Goal: Task Accomplishment & Management: Complete application form

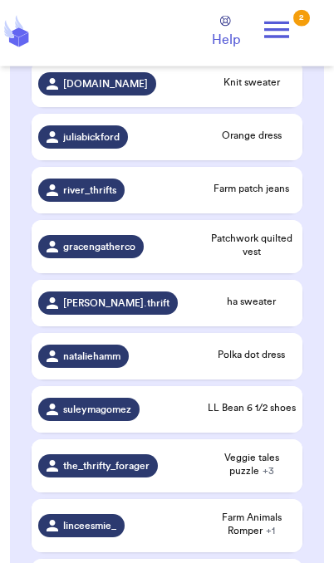
scroll to position [389, 0]
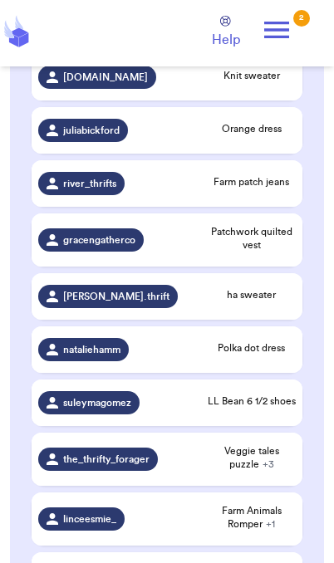
click at [133, 471] on div "the_thrifty_forager" at bounding box center [98, 459] width 120 height 23
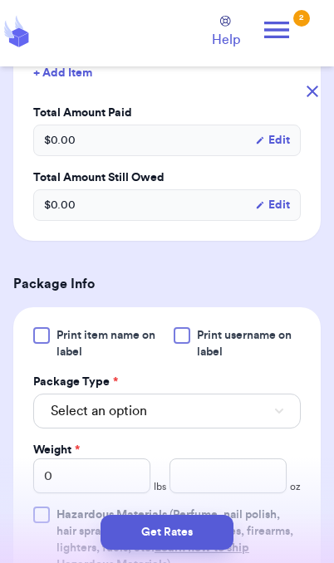
scroll to position [653, 0]
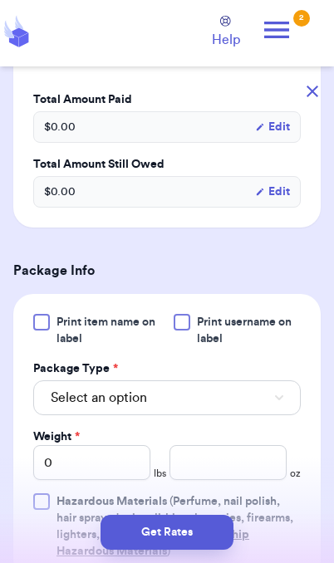
click at [254, 391] on button "Select an option" at bounding box center [166, 397] width 267 height 35
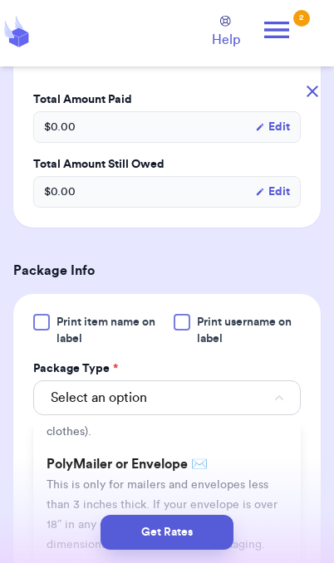
scroll to position [106, 0]
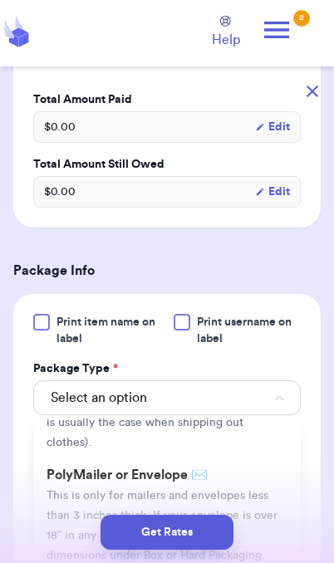
click at [238, 465] on li "PolyMailer or Envelope ✉️ This is only for mailers and envelopes less than 3 in…" at bounding box center [166, 514] width 267 height 113
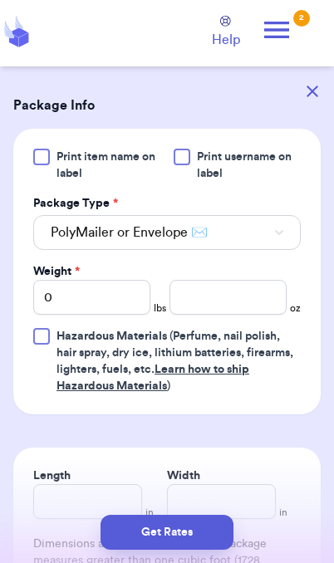
scroll to position [854, 0]
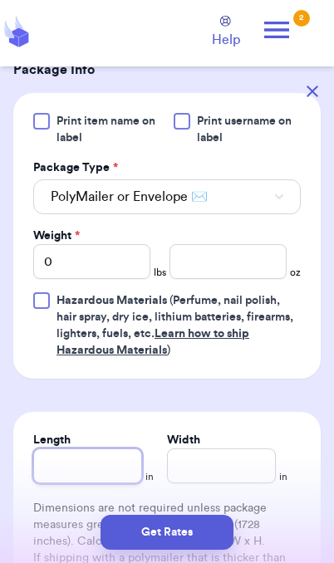
click at [108, 459] on input "Length" at bounding box center [87, 465] width 109 height 35
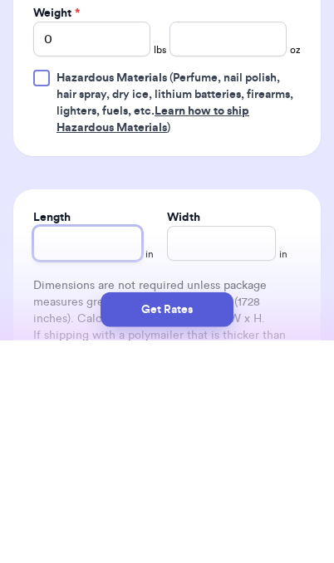
type input "1"
type input "17"
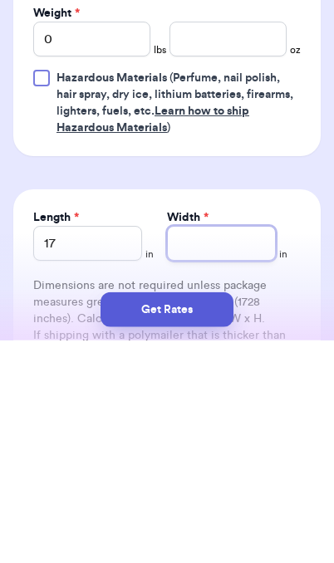
click at [173, 448] on input "Width *" at bounding box center [221, 465] width 109 height 35
type input "1"
type input "13"
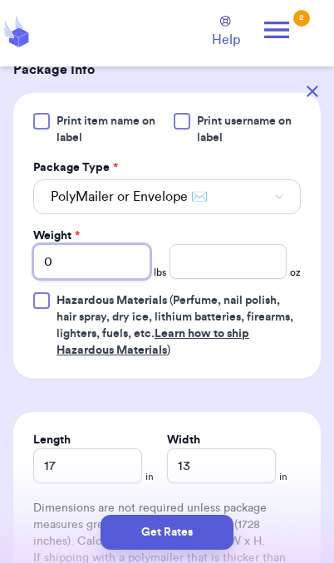
click at [87, 251] on input "0" at bounding box center [91, 261] width 117 height 35
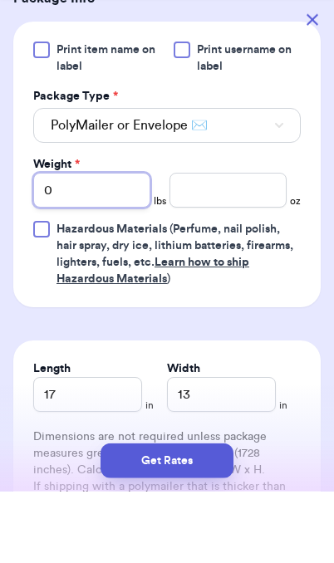
type input "03"
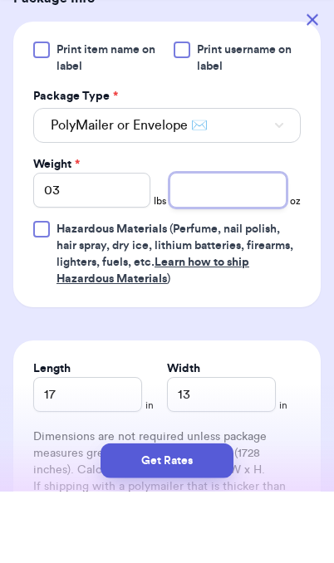
click at [171, 244] on input "number" at bounding box center [227, 261] width 117 height 35
type input "8.8"
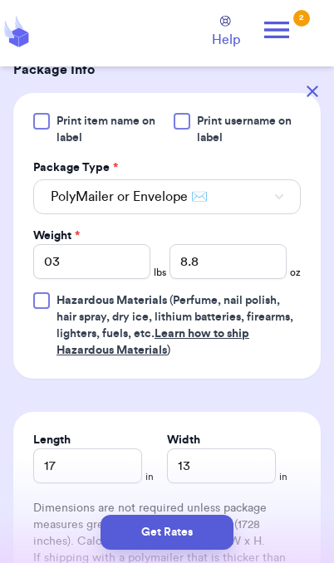
click at [209, 538] on button "Get Rates" at bounding box center [166, 532] width 133 height 35
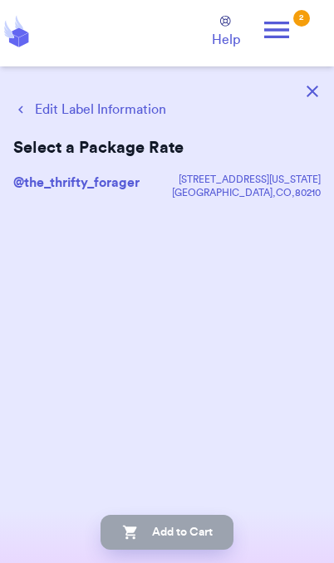
scroll to position [0, 0]
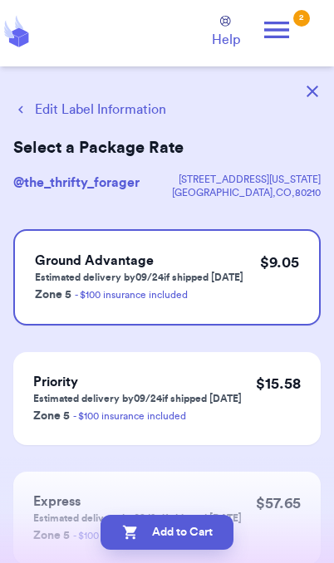
click at [147, 532] on button "Add to Cart" at bounding box center [166, 532] width 133 height 35
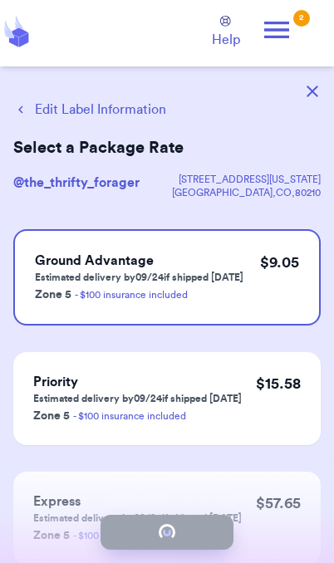
checkbox input "true"
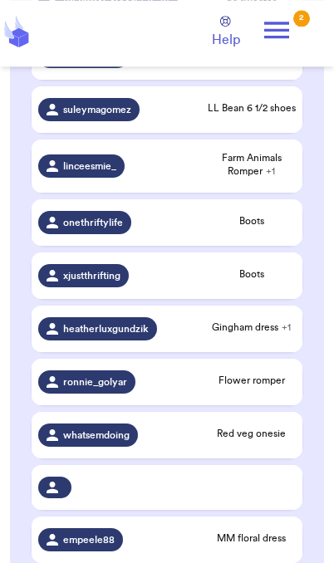
scroll to position [683, 0]
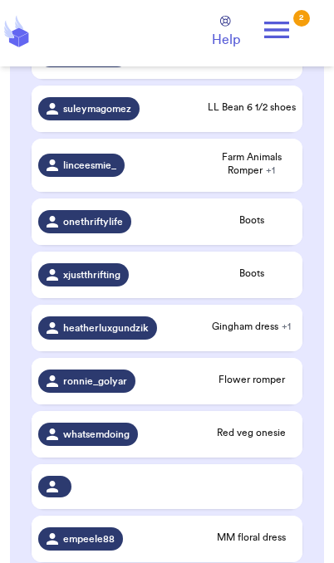
click at [265, 280] on span "Boots" at bounding box center [252, 273] width 88 height 13
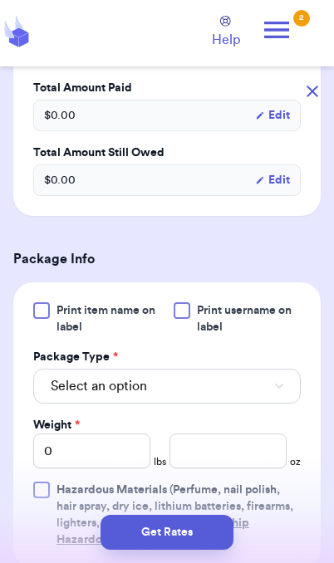
scroll to position [494, 0]
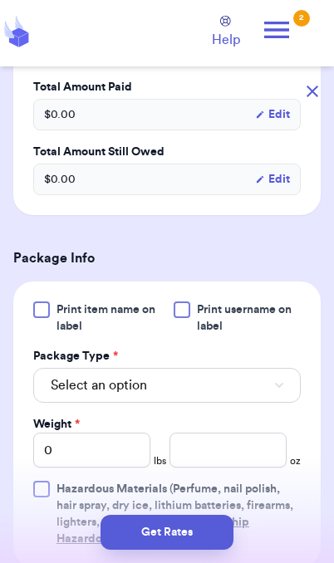
click at [264, 398] on button "Select an option" at bounding box center [166, 385] width 267 height 35
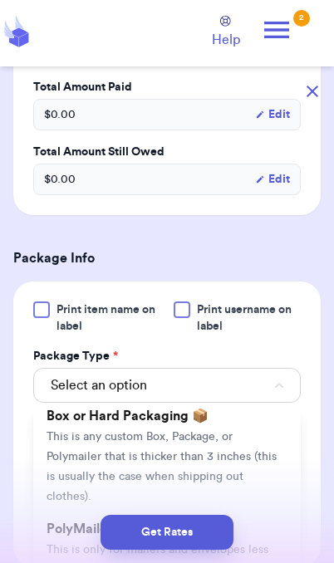
scroll to position [73, 0]
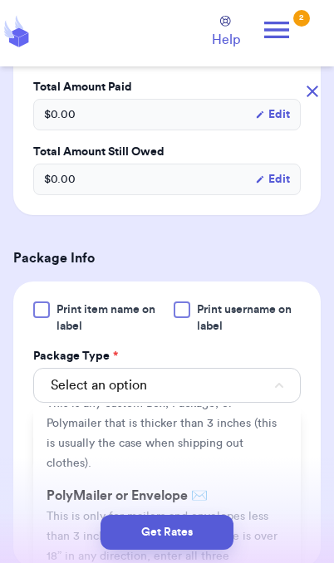
click at [228, 511] on span "This is only for mailers and envelopes less than 3 inches thick. If your envelo…" at bounding box center [162, 546] width 231 height 71
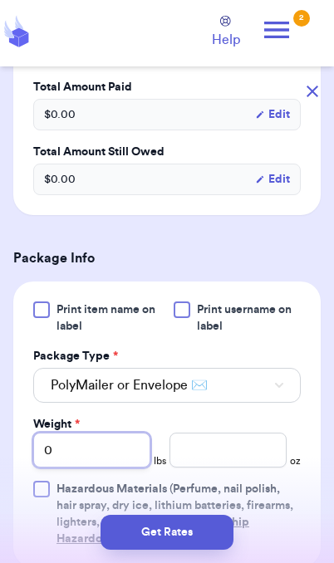
click at [107, 464] on input "0" at bounding box center [91, 450] width 117 height 35
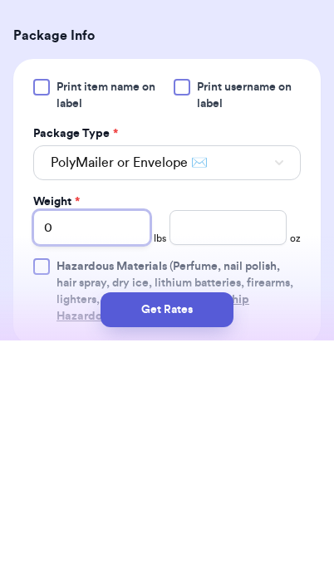
type input "01"
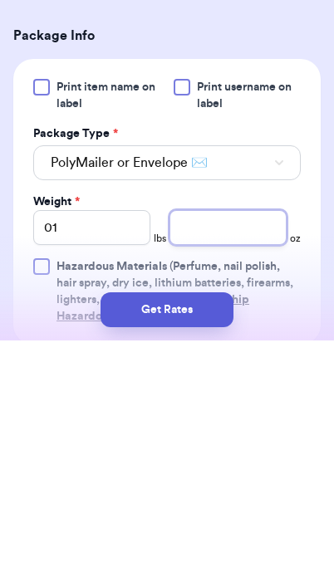
click at [180, 433] on input "number" at bounding box center [227, 450] width 117 height 35
type input "11"
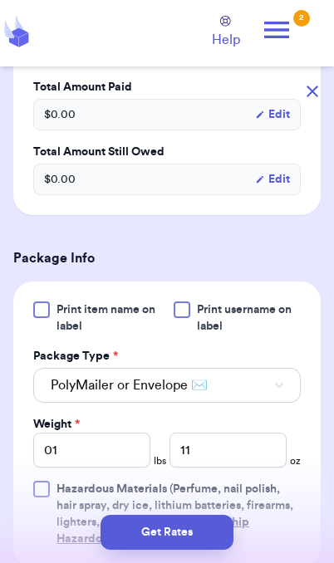
click at [198, 540] on button "Get Rates" at bounding box center [166, 532] width 133 height 35
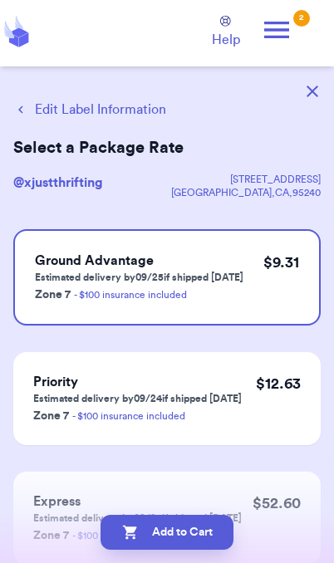
scroll to position [0, 0]
click at [152, 107] on button "Edit Label Information" at bounding box center [89, 110] width 153 height 20
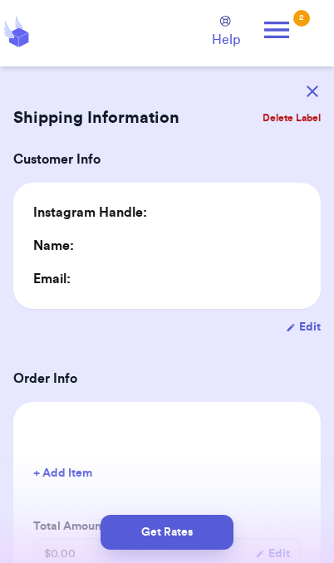
type input "1"
type input "11"
type input "0"
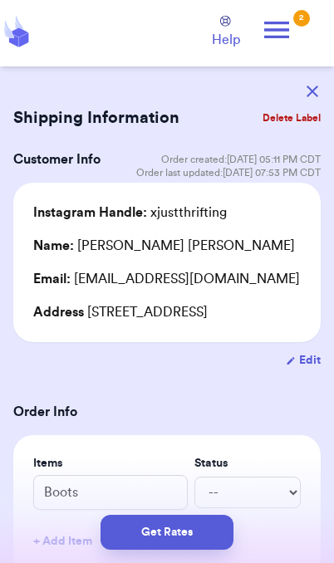
click at [189, 536] on button "Get Rates" at bounding box center [166, 532] width 133 height 35
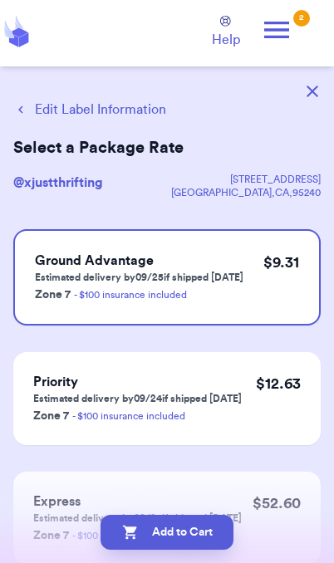
click at [201, 543] on button "Add to Cart" at bounding box center [166, 532] width 133 height 35
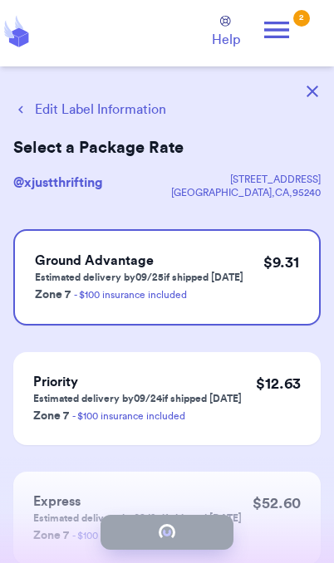
checkbox input "true"
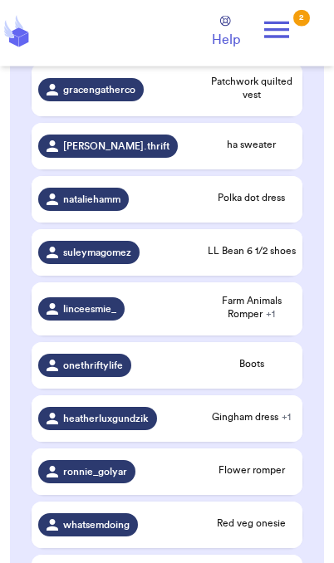
scroll to position [535, 0]
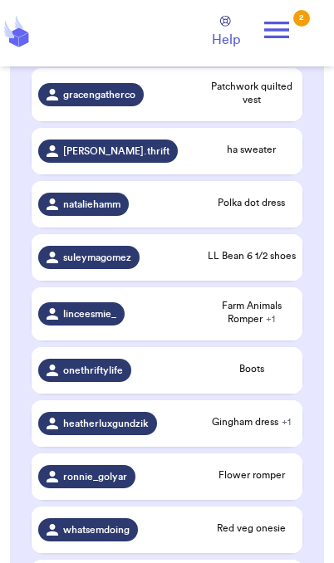
click at [244, 326] on span "Farm Animals Romper + 1" at bounding box center [252, 312] width 88 height 27
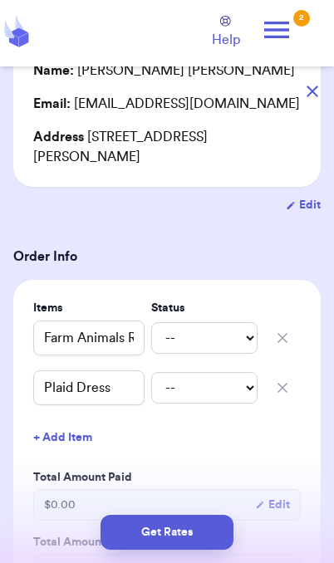
scroll to position [190, 0]
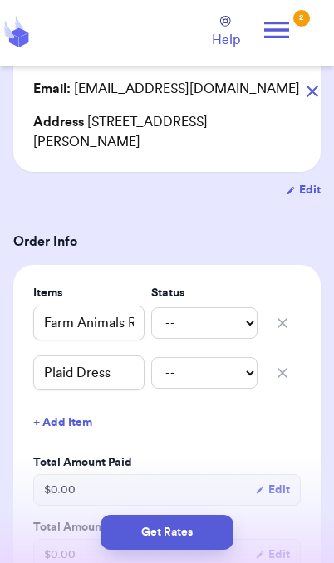
click at [320, 86] on button "button" at bounding box center [312, 91] width 37 height 37
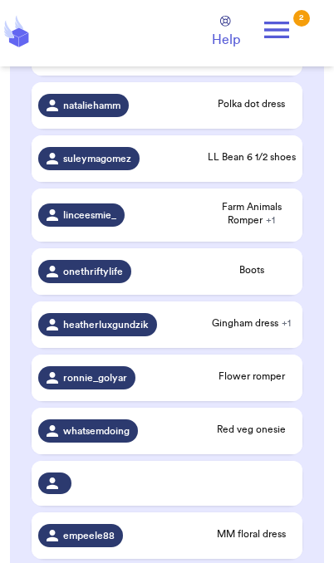
click at [267, 277] on span "Boots" at bounding box center [252, 269] width 88 height 13
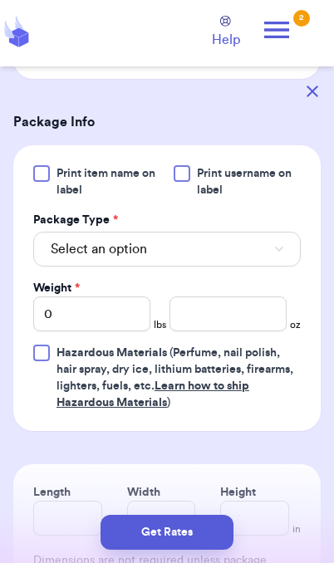
scroll to position [628, 0]
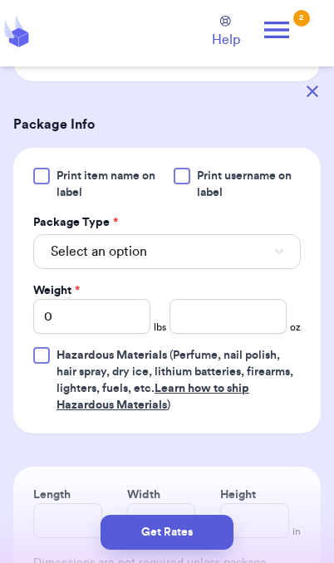
click at [150, 269] on button "Select an option" at bounding box center [166, 251] width 267 height 35
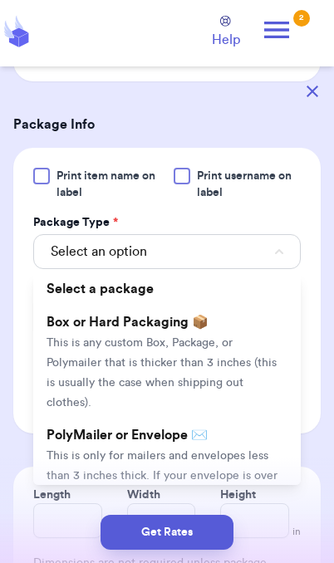
click at [182, 463] on li "PolyMailer or Envelope ✉️ This is only for mailers and envelopes less than 3 in…" at bounding box center [166, 475] width 267 height 113
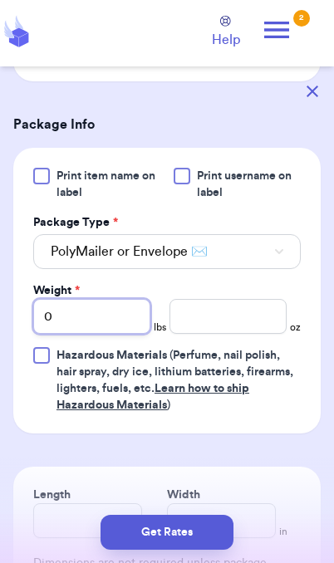
click at [112, 326] on input "0" at bounding box center [91, 316] width 117 height 35
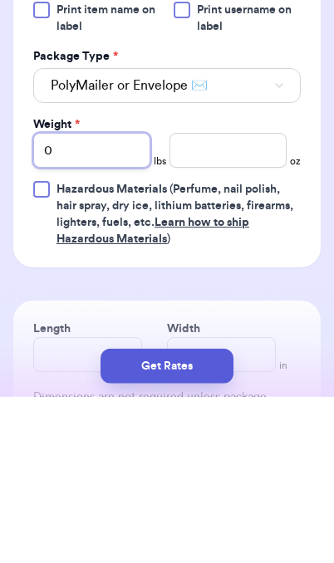
type input "10"
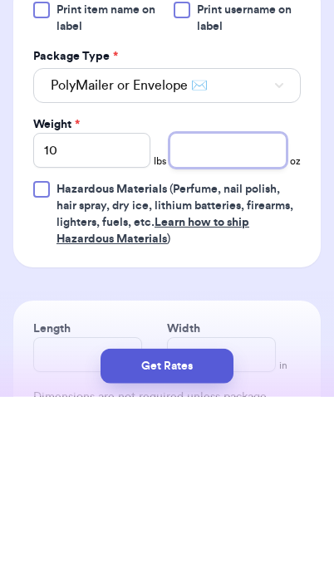
click at [170, 299] on input "number" at bounding box center [227, 316] width 117 height 35
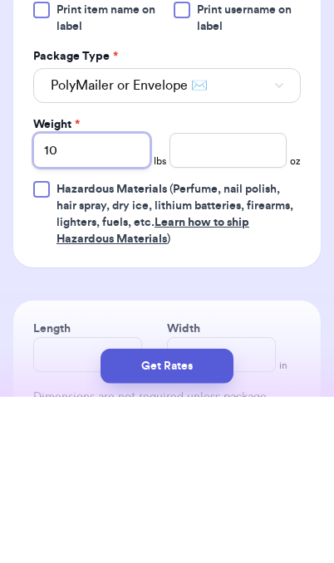
click at [109, 299] on input "10" at bounding box center [91, 316] width 117 height 35
type input "1"
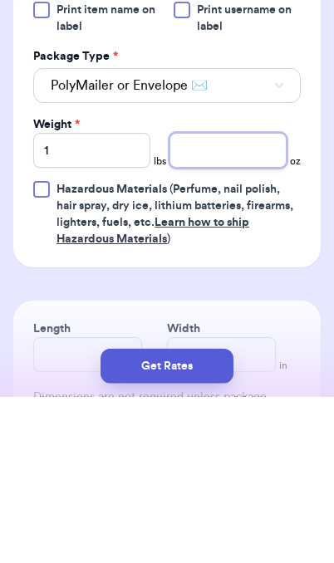
click at [235, 299] on input "number" at bounding box center [227, 316] width 117 height 35
type input "6.5"
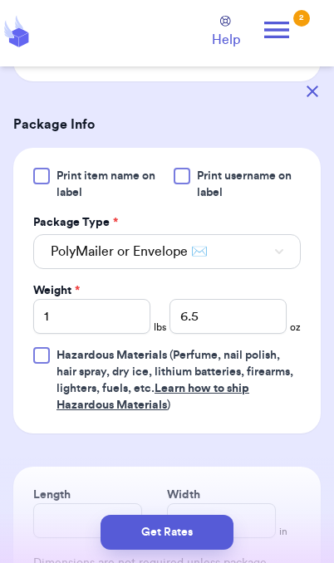
click at [204, 534] on button "Get Rates" at bounding box center [166, 532] width 133 height 35
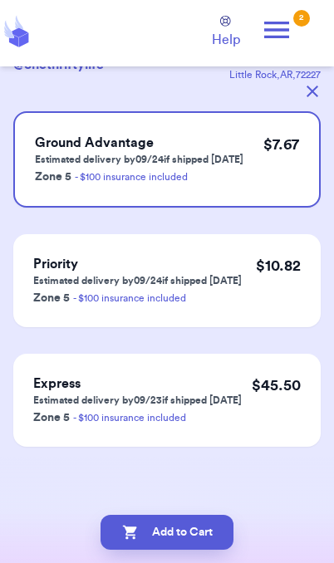
click at [190, 545] on button "Add to Cart" at bounding box center [166, 532] width 133 height 35
checkbox input "true"
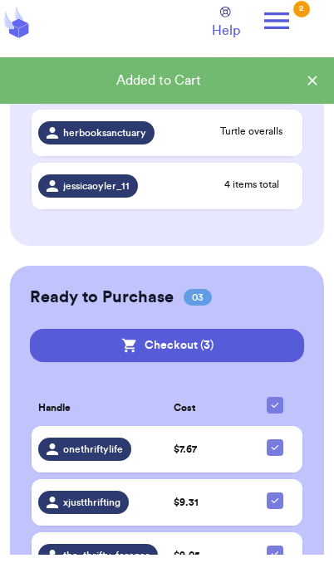
scroll to position [1100, 0]
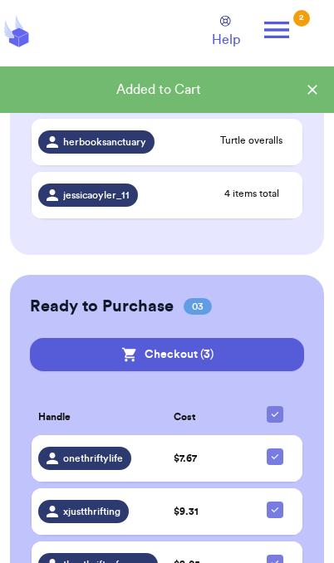
click at [120, 466] on div "onethriftylife" at bounding box center [84, 458] width 93 height 23
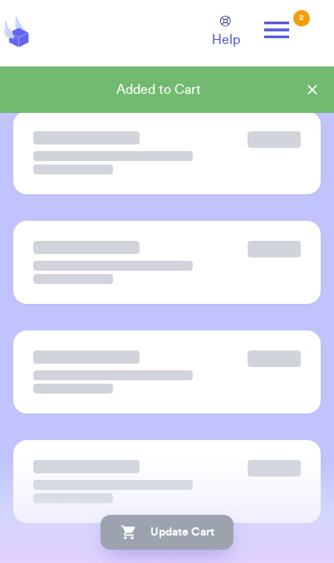
scroll to position [0, 0]
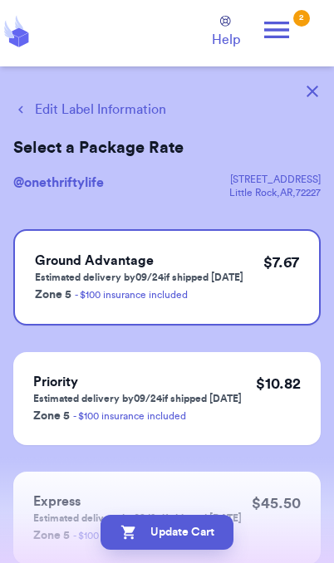
click at [99, 117] on button "Edit Label Information" at bounding box center [89, 110] width 153 height 20
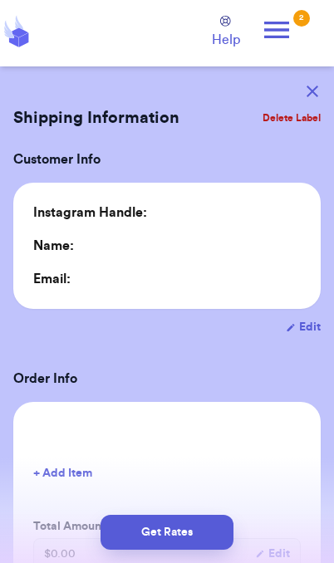
type input "1"
type input "6.5"
type input "0"
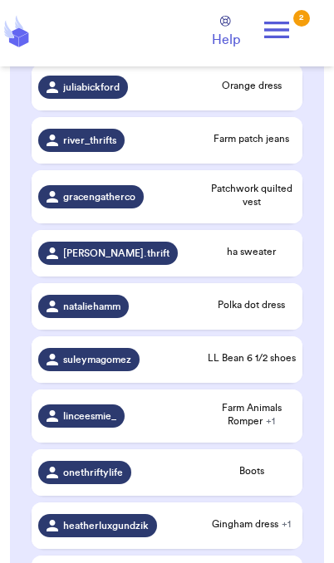
scroll to position [457, 0]
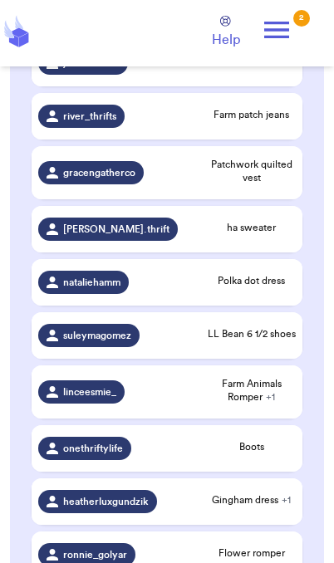
click at [252, 457] on div "Boots" at bounding box center [252, 448] width 88 height 17
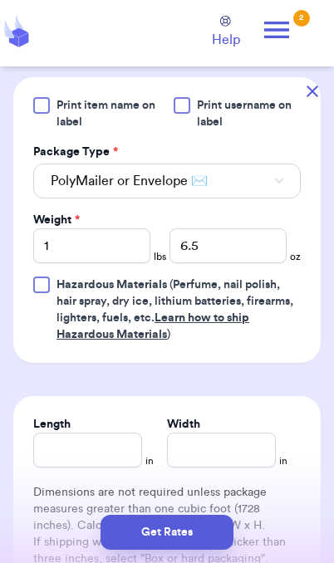
scroll to position [702, 0]
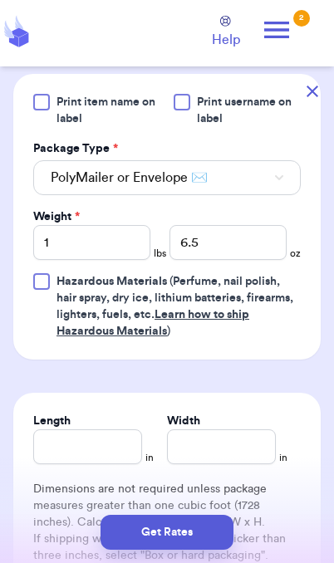
click at [206, 539] on button "Get Rates" at bounding box center [166, 532] width 133 height 35
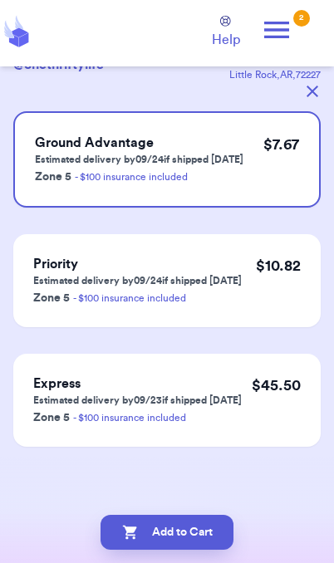
scroll to position [0, 0]
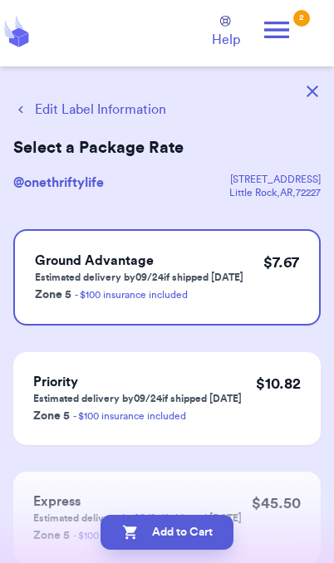
click at [201, 547] on button "Add to Cart" at bounding box center [166, 532] width 133 height 35
checkbox input "true"
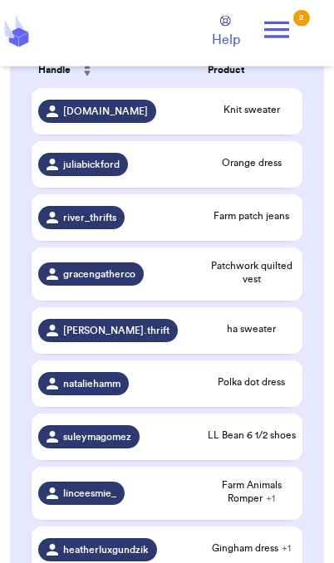
scroll to position [367, 0]
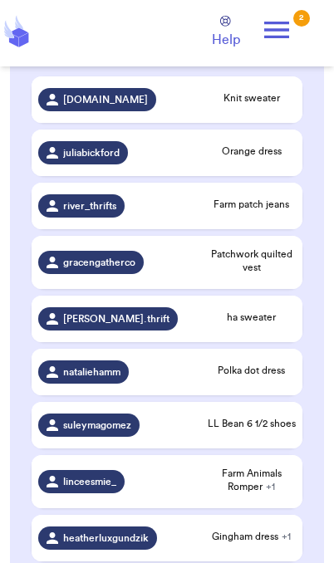
click at [262, 377] on span "Polka dot dress" at bounding box center [252, 370] width 88 height 13
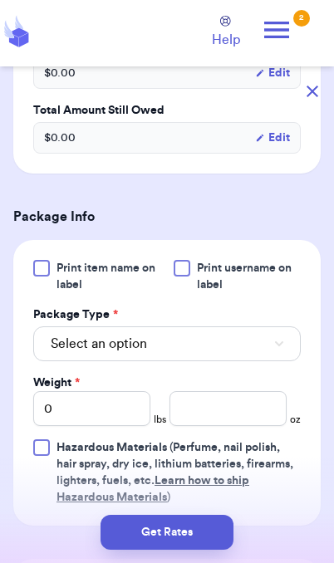
scroll to position [561, 0]
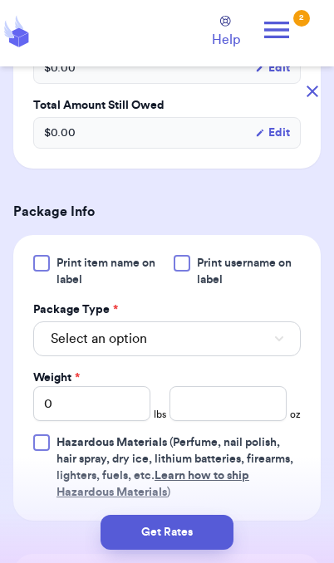
click at [192, 345] on button "Select an option" at bounding box center [166, 338] width 267 height 35
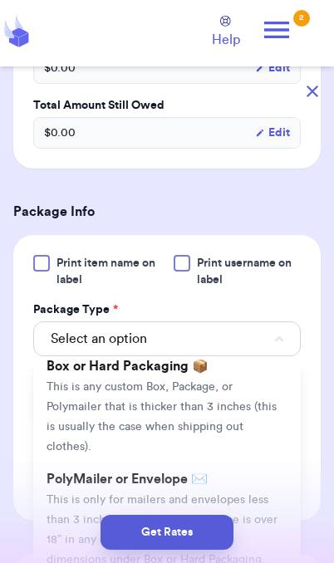
scroll to position [51, 0]
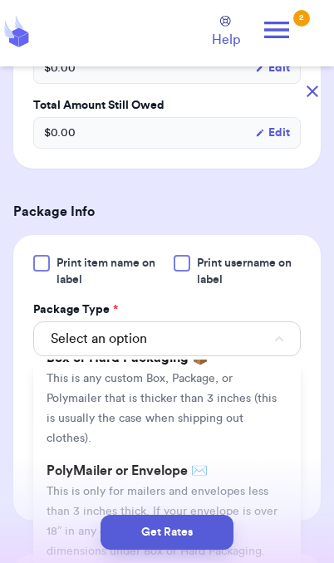
click at [247, 487] on span "This is only for mailers and envelopes less than 3 inches thick. If your envelo…" at bounding box center [162, 521] width 231 height 71
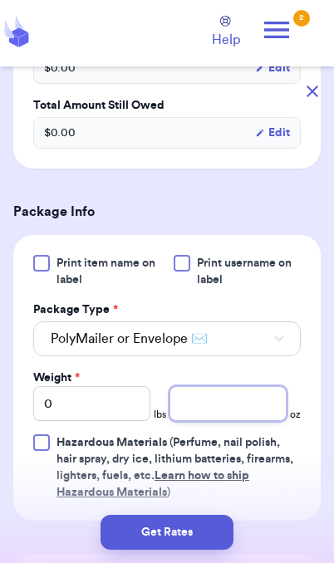
click at [233, 418] on input "number" at bounding box center [227, 403] width 117 height 35
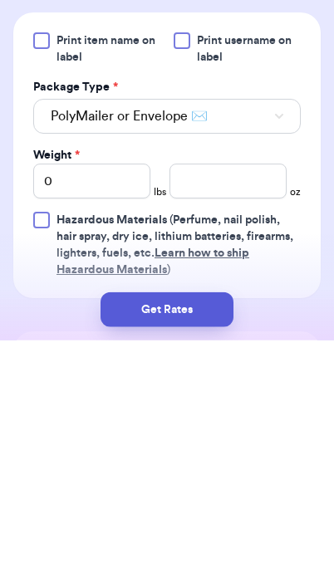
scroll to position [68, 0]
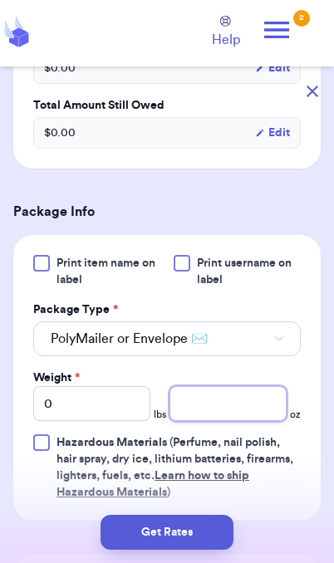
click at [227, 417] on input "number" at bounding box center [227, 403] width 117 height 35
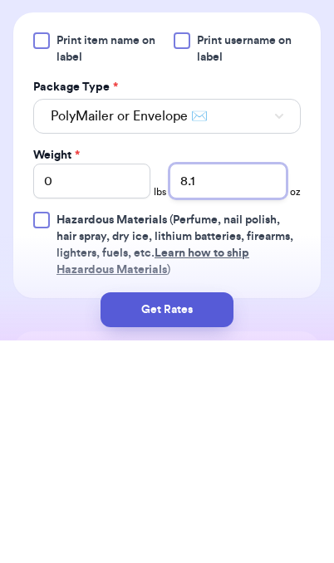
type input "8.1"
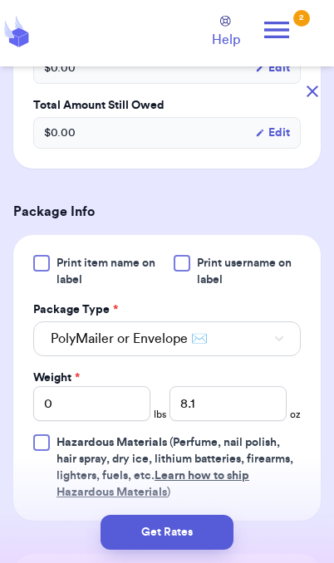
click at [211, 537] on button "Get Rates" at bounding box center [166, 532] width 133 height 35
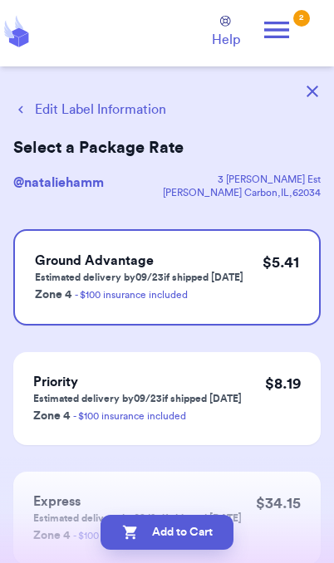
click at [191, 538] on button "Add to Cart" at bounding box center [166, 532] width 133 height 35
checkbox input "true"
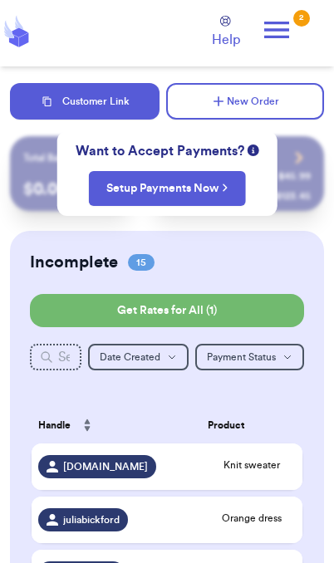
click at [275, 102] on button "New Order" at bounding box center [245, 101] width 158 height 37
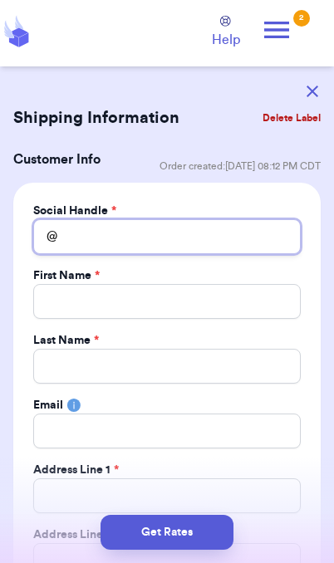
click at [198, 242] on input "Total Amount Paid" at bounding box center [166, 236] width 267 height 35
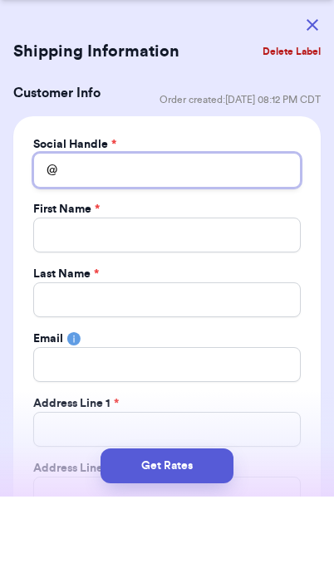
scroll to position [66, 0]
type input "H"
type input "Ha"
type input "[PERSON_NAME]"
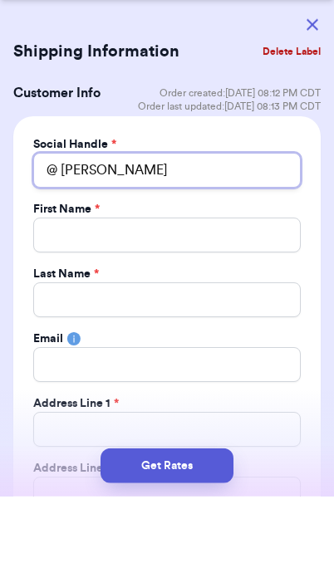
type input "[PERSON_NAME]"
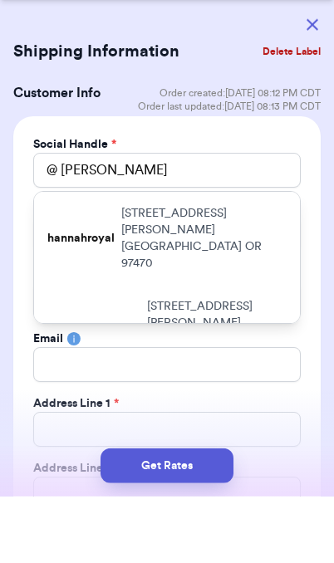
click at [241, 272] on p "[STREET_ADDRESS][PERSON_NAME]" at bounding box center [203, 305] width 165 height 66
type input "hannahroyal"
type input "[PERSON_NAME]"
type input "Royal"
type input "[EMAIL_ADDRESS][DOMAIN_NAME]"
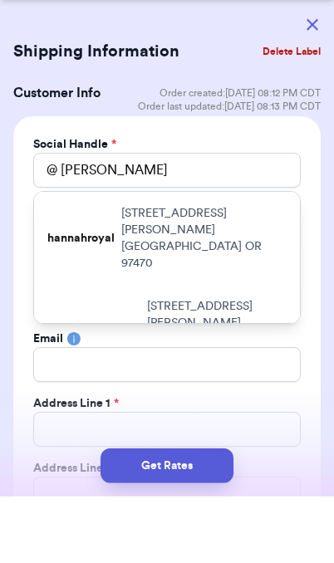
type input "[STREET_ADDRESS][PERSON_NAME]"
type input "[GEOGRAPHIC_DATA]"
select select "OR"
type input "97470"
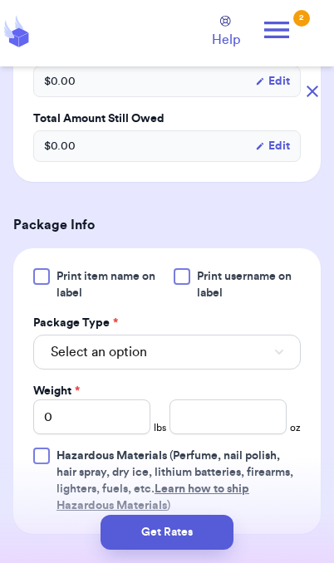
scroll to position [1010, 0]
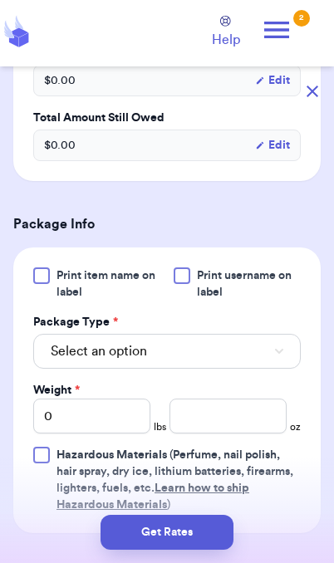
click at [251, 339] on button "Select an option" at bounding box center [166, 351] width 267 height 35
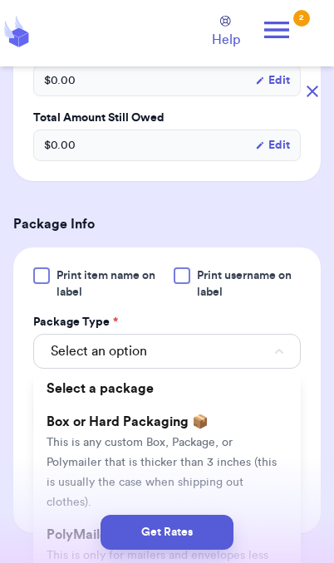
scroll to position [1053, 0]
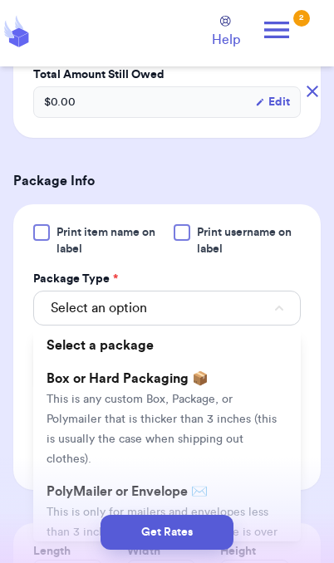
click at [257, 507] on span "This is only for mailers and envelopes less than 3 inches thick. If your envelo…" at bounding box center [162, 542] width 231 height 71
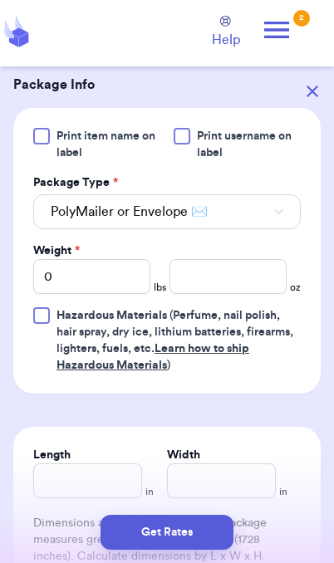
scroll to position [1152, 0]
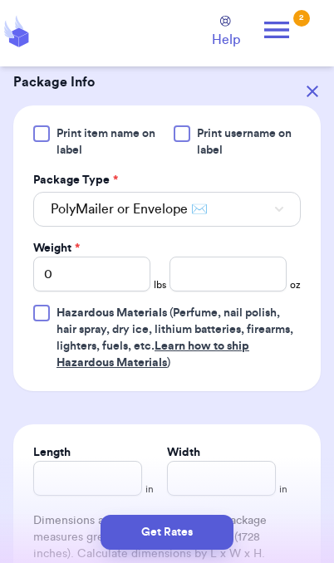
click at [277, 207] on button "PolyMailer or Envelope ✉️" at bounding box center [166, 209] width 267 height 35
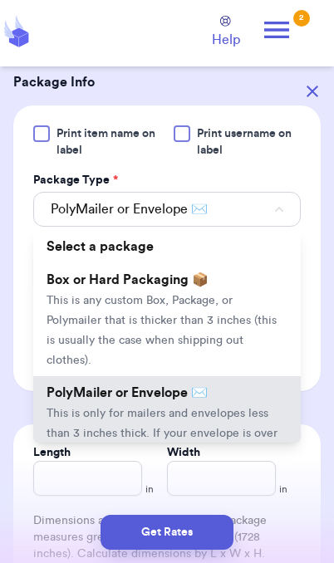
click at [241, 408] on span "This is only for mailers and envelopes less than 3 inches thick. If your envelo…" at bounding box center [162, 443] width 231 height 71
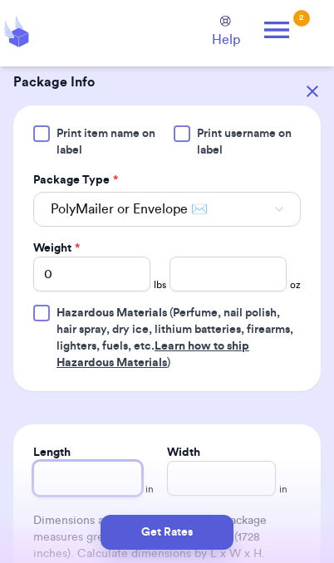
click at [99, 461] on input "Length" at bounding box center [87, 478] width 109 height 35
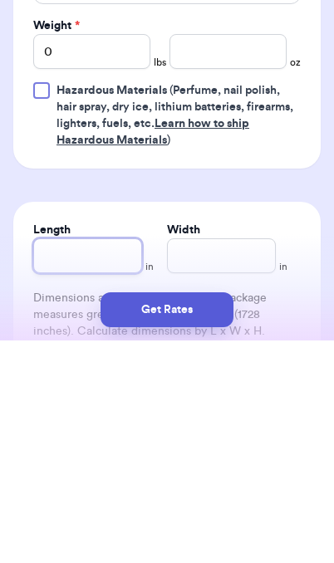
type input "1"
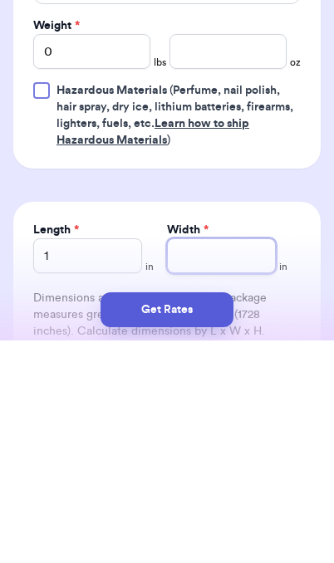
click at [212, 461] on input "Width *" at bounding box center [221, 478] width 109 height 35
type input "8"
type input "8.6"
type input "8"
type input "8.5"
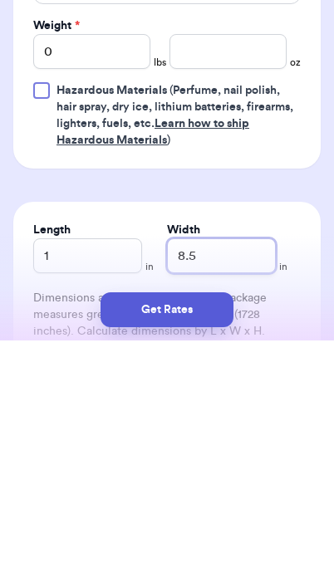
type input "8.5"
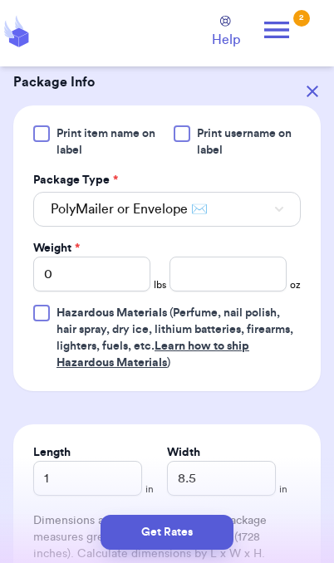
click at [209, 533] on button "Get Rates" at bounding box center [166, 532] width 133 height 35
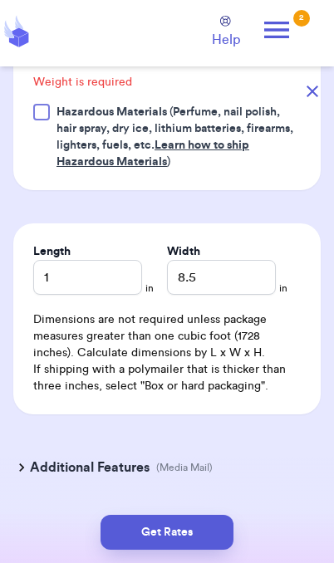
scroll to position [683, 0]
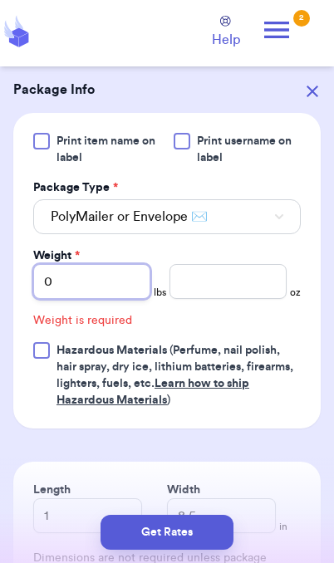
click at [110, 282] on input "0" at bounding box center [91, 281] width 117 height 35
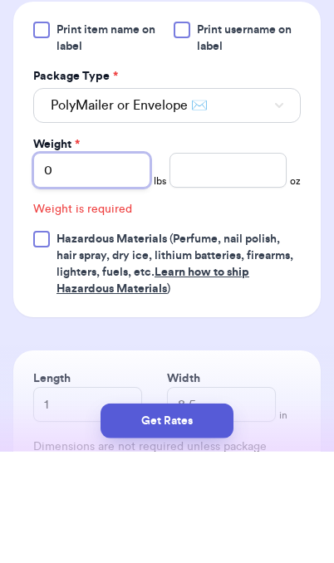
type input "01"
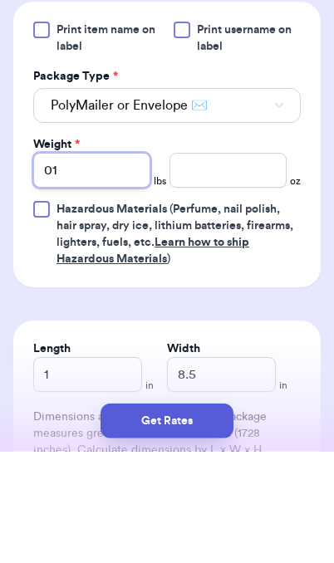
type input "01"
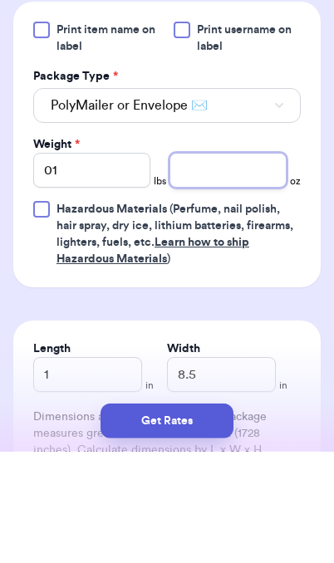
click at [233, 264] on input "number" at bounding box center [227, 281] width 117 height 35
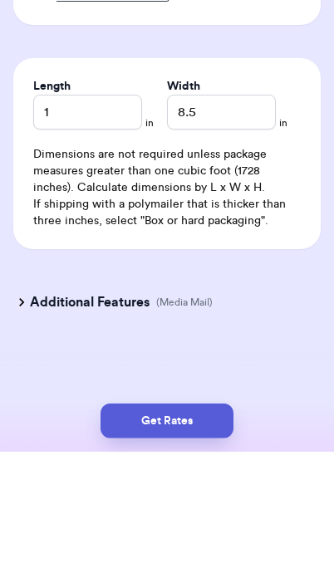
scroll to position [945, 0]
type input "8.5"
click at [253, 206] on input "8.5" at bounding box center [221, 223] width 109 height 35
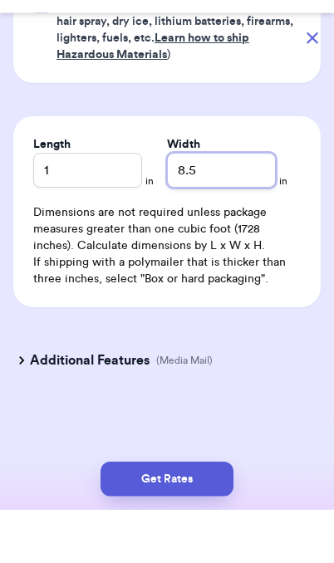
type input "8"
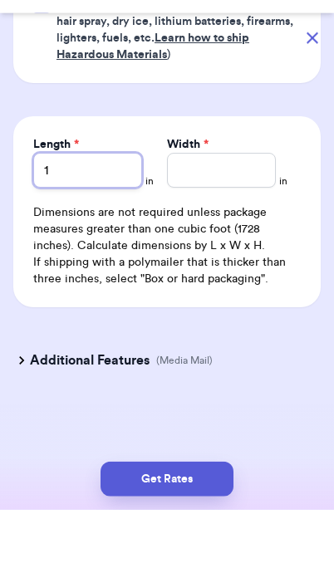
click at [89, 206] on input "1" at bounding box center [87, 223] width 109 height 35
click at [88, 206] on input "1" at bounding box center [87, 223] width 109 height 35
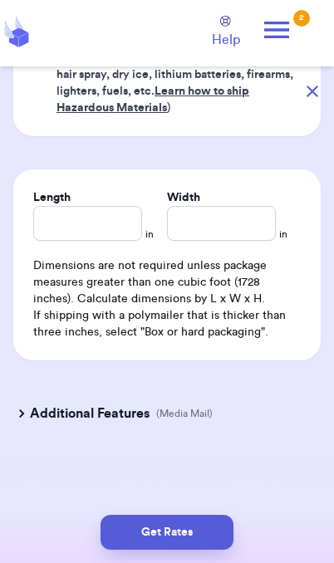
click at [217, 540] on button "Get Rates" at bounding box center [166, 532] width 133 height 35
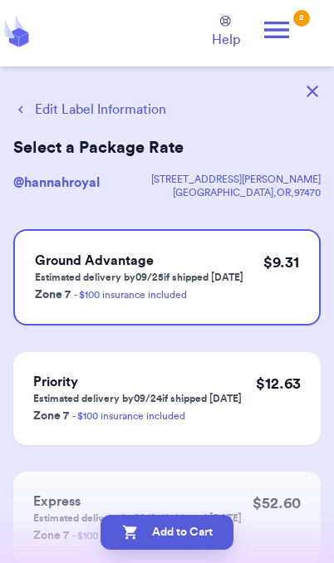
click at [205, 546] on button "Add to Cart" at bounding box center [166, 532] width 133 height 35
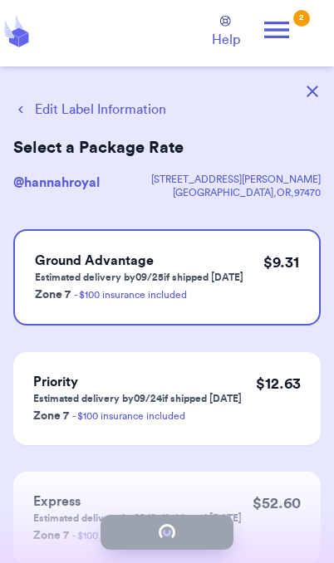
checkbox input "true"
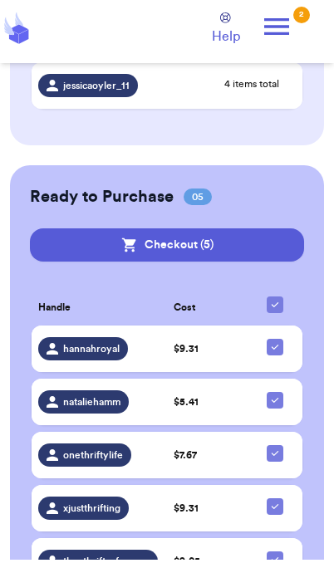
scroll to position [1154, 0]
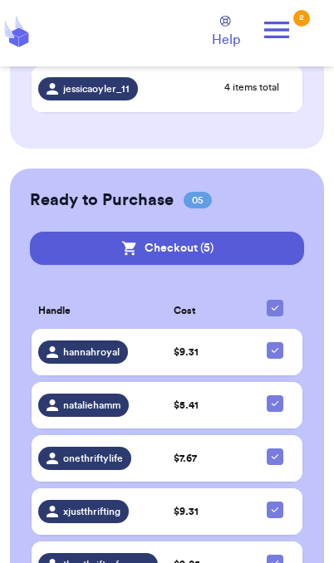
click at [291, 37] on icon at bounding box center [276, 29] width 33 height 33
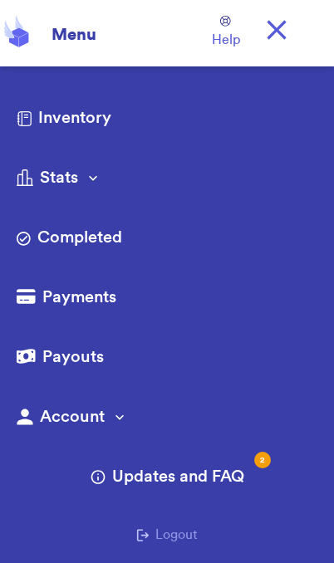
click at [100, 251] on link "Completed" at bounding box center [167, 239] width 301 height 27
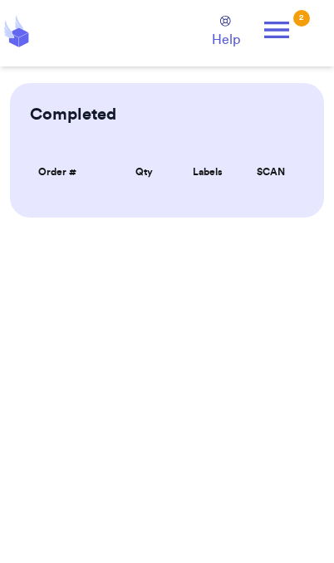
click at [279, 27] on icon at bounding box center [276, 29] width 33 height 33
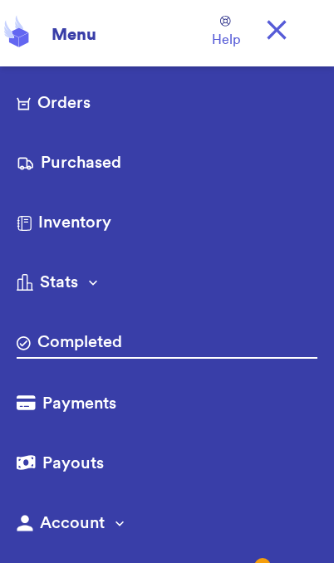
click at [85, 169] on link "Purchased" at bounding box center [167, 164] width 301 height 27
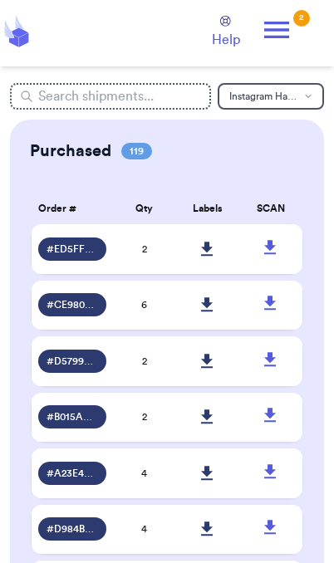
click at [93, 311] on span "# CE980491" at bounding box center [72, 304] width 51 height 13
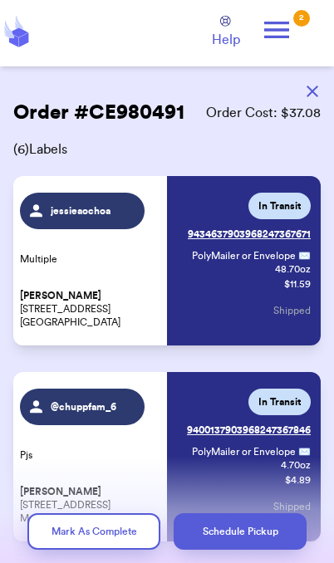
click at [307, 94] on icon "button" at bounding box center [312, 92] width 12 height 12
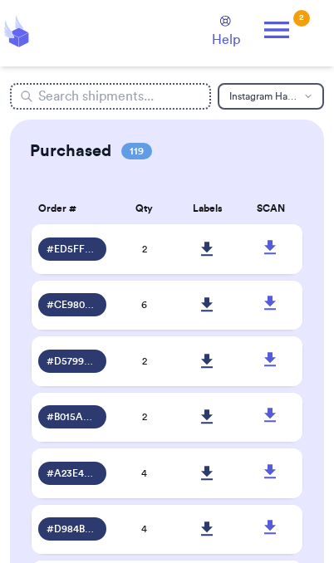
click at [145, 378] on td "2" at bounding box center [144, 361] width 63 height 50
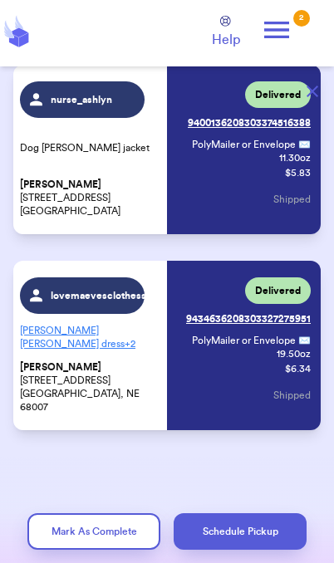
scroll to position [111, 0]
click at [314, 99] on button "button" at bounding box center [312, 91] width 37 height 37
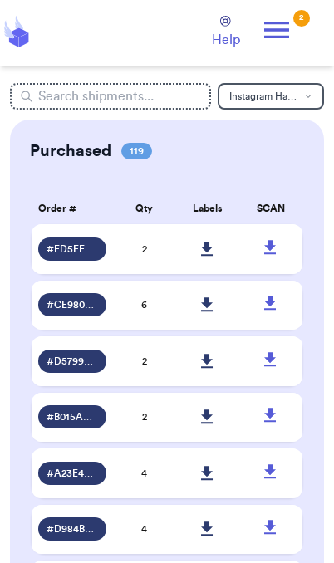
click at [139, 269] on td "2" at bounding box center [144, 249] width 63 height 50
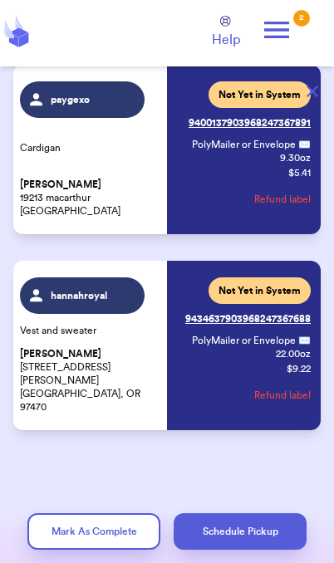
click at [286, 396] on button "Refund label" at bounding box center [282, 395] width 56 height 37
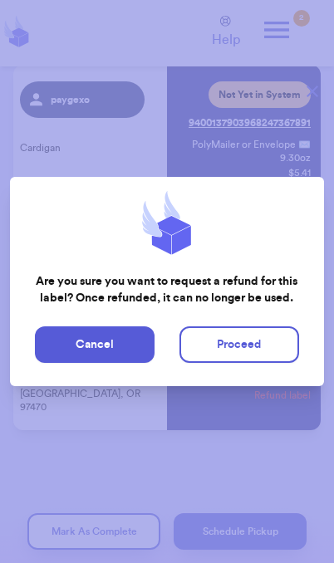
click at [261, 350] on button "Proceed" at bounding box center [239, 344] width 120 height 37
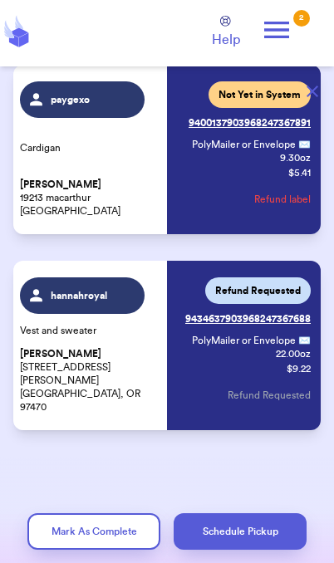
click at [284, 37] on icon at bounding box center [276, 30] width 25 height 17
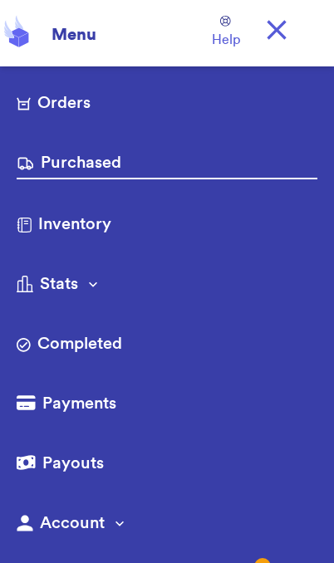
click at [93, 105] on link "Orders" at bounding box center [167, 104] width 301 height 27
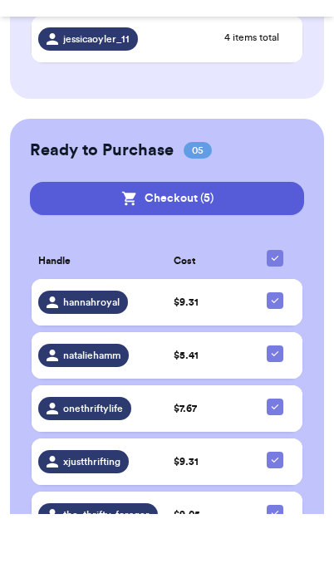
scroll to position [1154, 0]
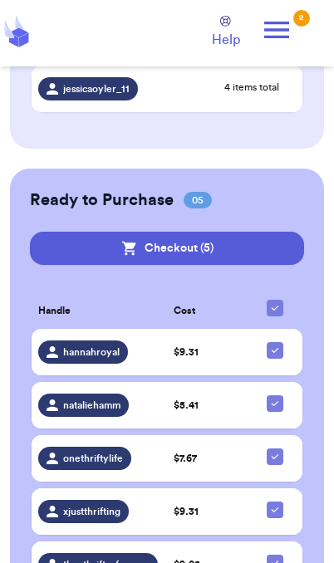
click at [253, 238] on button "Checkout ( 5 )" at bounding box center [167, 248] width 274 height 33
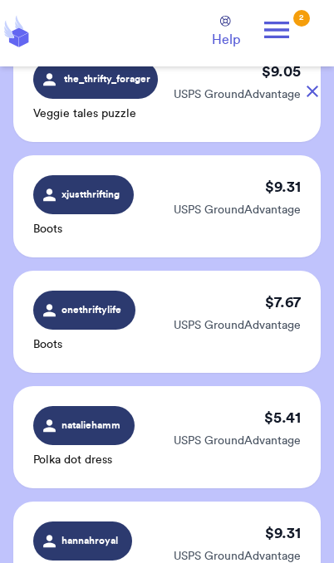
scroll to position [118, 0]
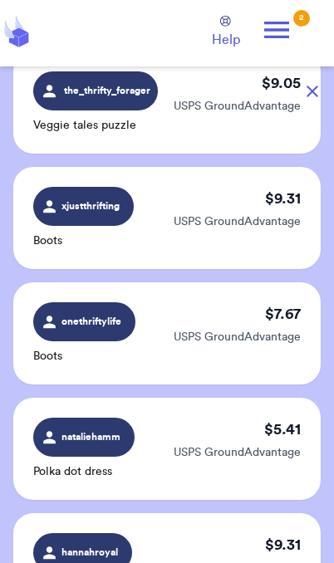
click at [315, 104] on button "button" at bounding box center [312, 91] width 37 height 37
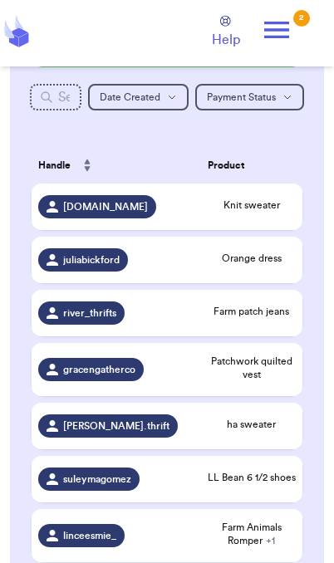
scroll to position [264, 0]
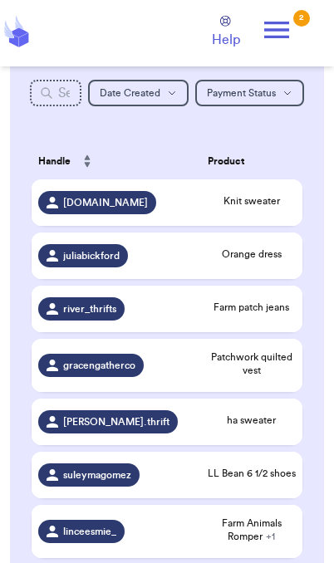
click at [217, 223] on td "Knit sweater" at bounding box center [251, 202] width 101 height 47
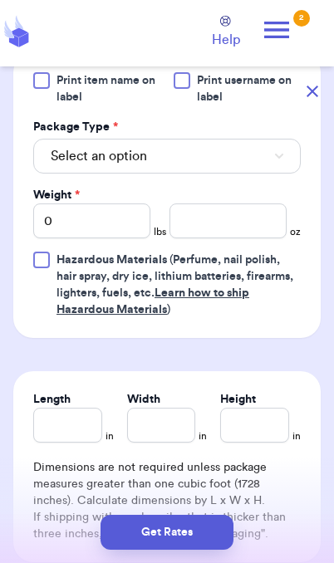
scroll to position [730, 0]
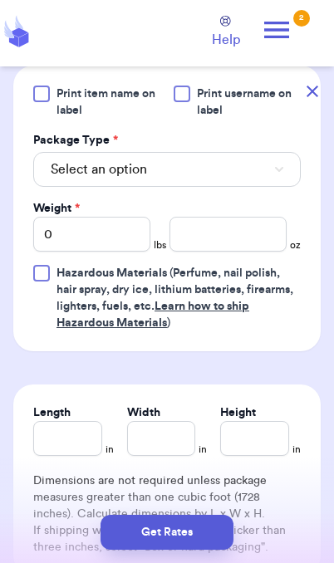
click at [252, 166] on button "Select an option" at bounding box center [166, 169] width 267 height 35
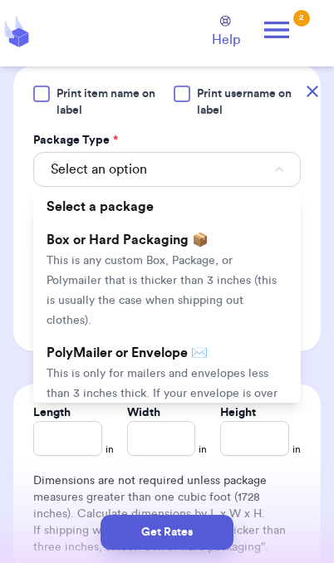
click at [176, 369] on span "This is only for mailers and envelopes less than 3 inches thick. If your envelo…" at bounding box center [162, 403] width 231 height 71
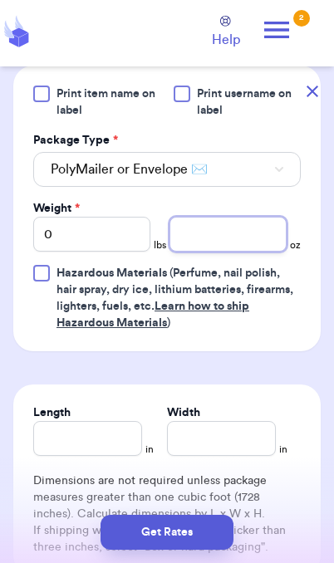
click at [228, 245] on input "number" at bounding box center [227, 234] width 117 height 35
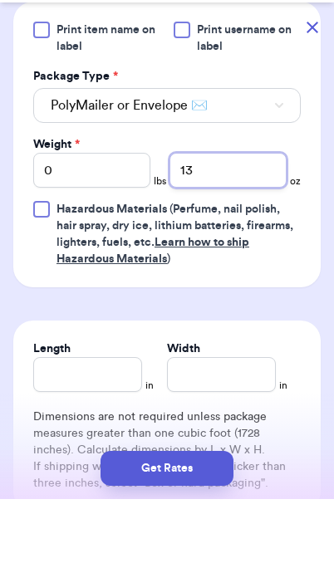
type input "13"
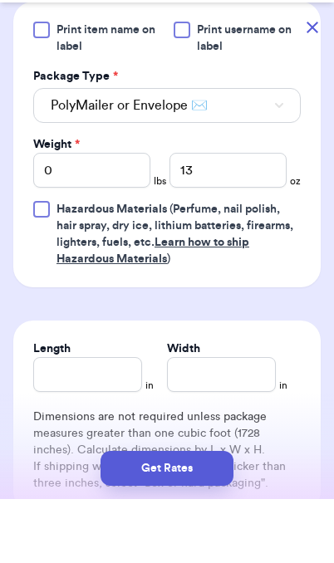
scroll to position [64, 0]
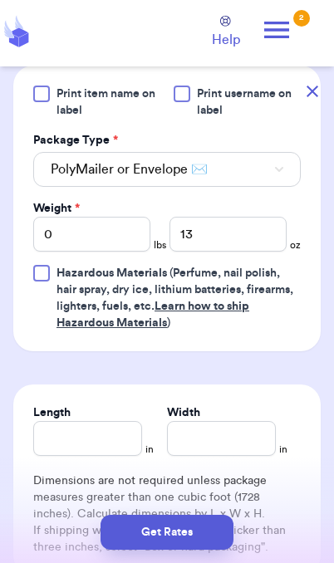
click at [208, 541] on button "Get Rates" at bounding box center [166, 532] width 133 height 35
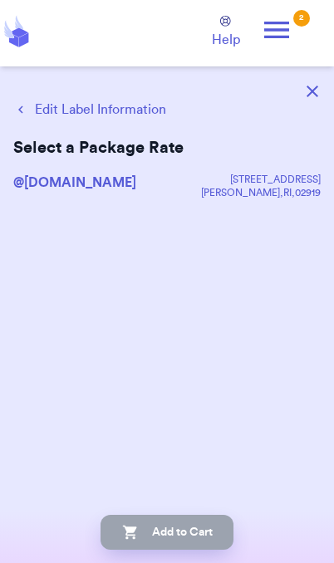
scroll to position [0, 0]
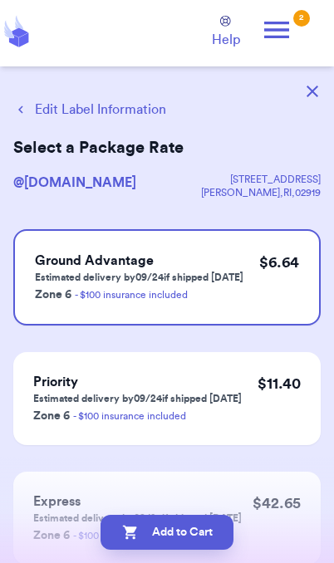
click at [117, 118] on button "Edit Label Information" at bounding box center [89, 110] width 153 height 20
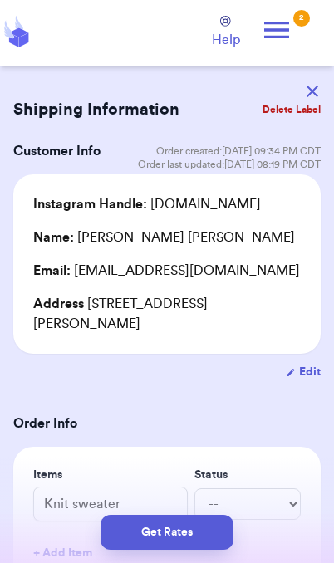
scroll to position [8, 0]
click at [201, 540] on button "Get Rates" at bounding box center [166, 532] width 133 height 35
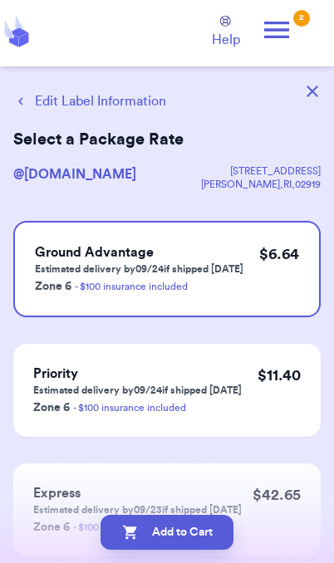
scroll to position [0, 0]
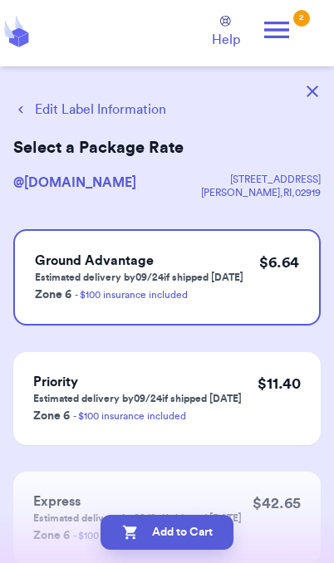
click at [209, 541] on button "Add to Cart" at bounding box center [166, 532] width 133 height 35
checkbox input "true"
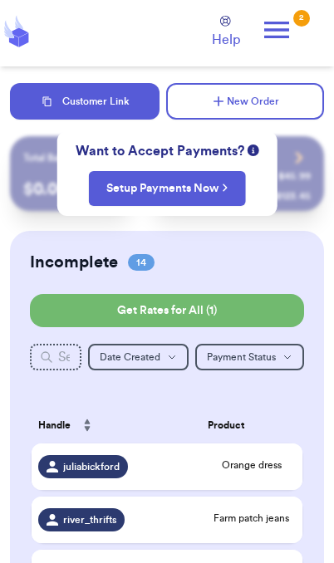
click at [124, 107] on button "Customer Link" at bounding box center [84, 101] width 149 height 37
